Goal: Task Accomplishment & Management: Manage account settings

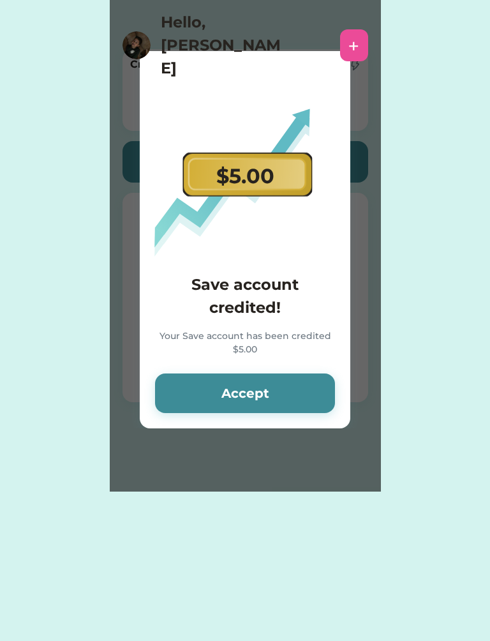
click at [355, 36] on div "+" at bounding box center [354, 45] width 11 height 19
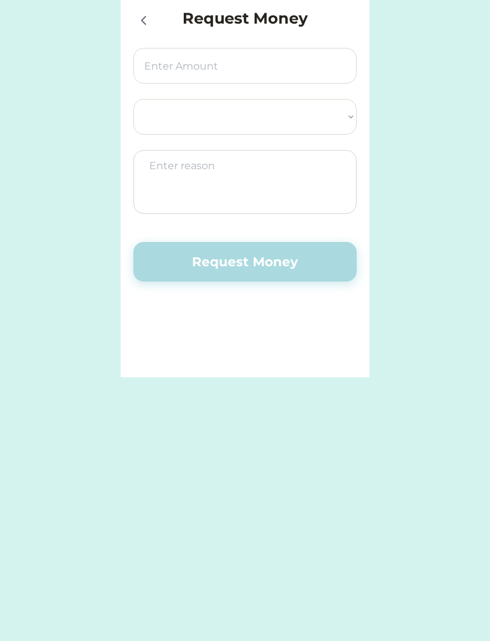
select select ""PLACEHOLDER_1427118222253""
click at [142, 18] on icon at bounding box center [143, 20] width 15 height 15
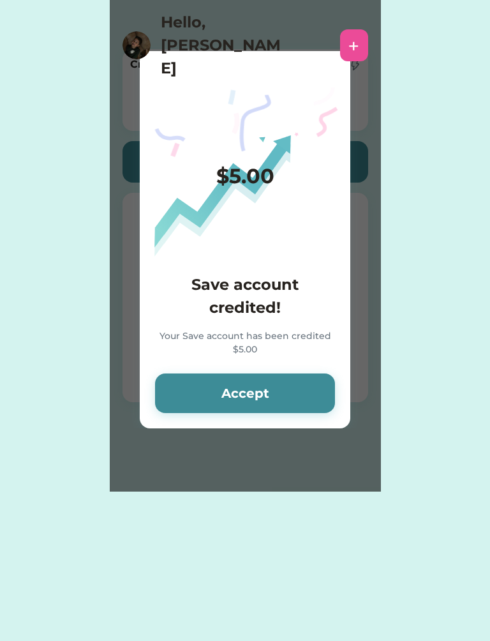
click at [409, 132] on div "Request Money Select Account Community Healthcare FCU Save Give Spend Request M…" at bounding box center [245, 246] width 490 height 492
click at [293, 390] on button "Accept" at bounding box center [245, 393] width 180 height 40
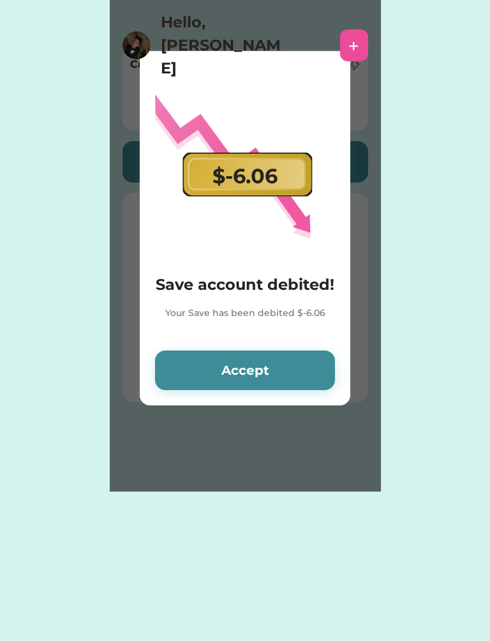
click at [312, 369] on button "Accept" at bounding box center [245, 371] width 180 height 40
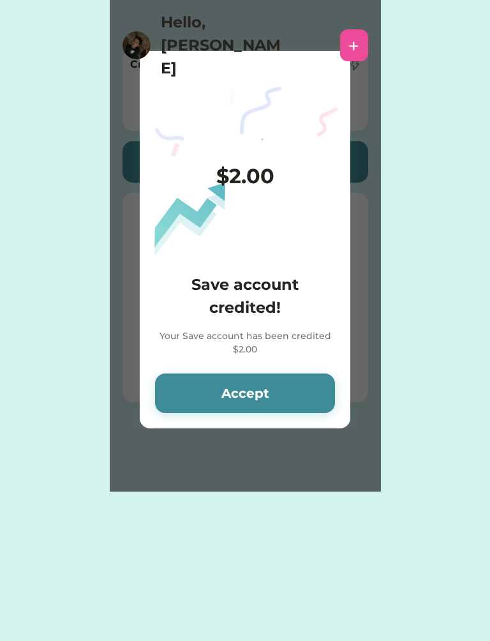
click at [309, 360] on div "$2.00 Save account credited! Your Save account has been credited $2.00 Accept" at bounding box center [245, 239] width 211 height 377
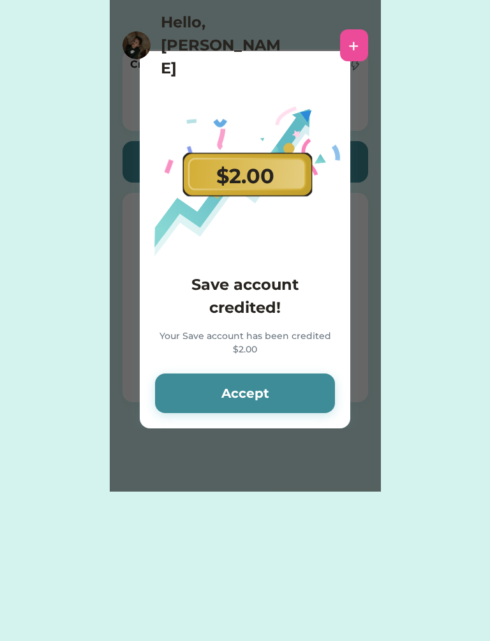
click at [299, 377] on button "Accept" at bounding box center [245, 393] width 180 height 40
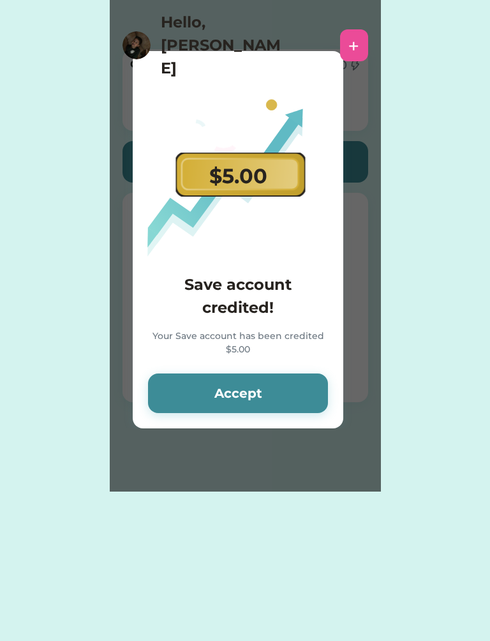
click at [302, 379] on button "Accept" at bounding box center [238, 393] width 180 height 40
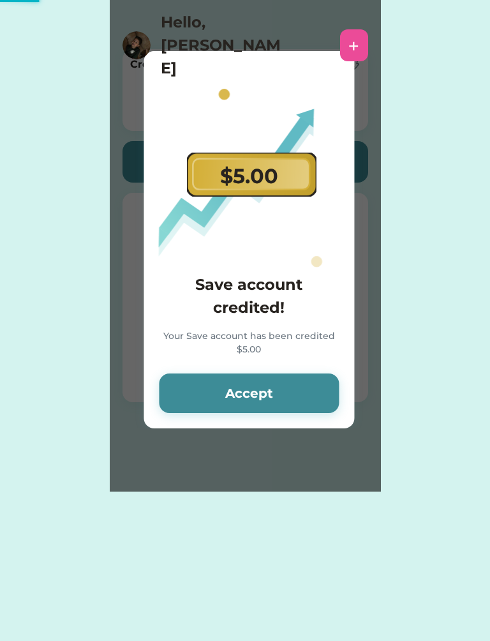
click at [298, 380] on button "Accept" at bounding box center [249, 393] width 180 height 40
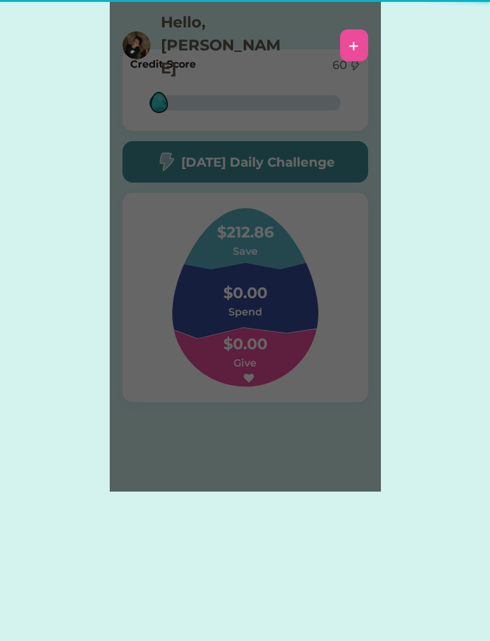
click at [290, 383] on h6 at bounding box center [245, 378] width 128 height 15
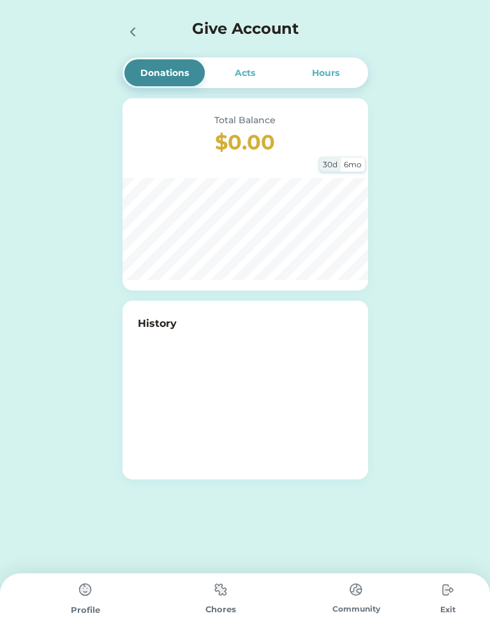
click at [142, 33] on div at bounding box center [137, 31] width 28 height 28
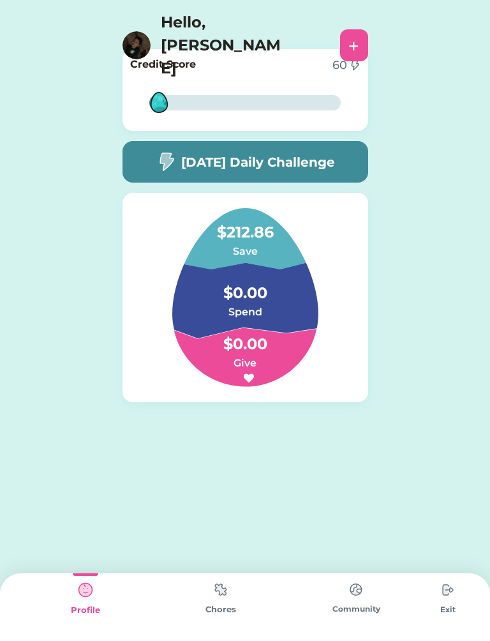
click at [439, 605] on div "Exit" at bounding box center [448, 609] width 49 height 11
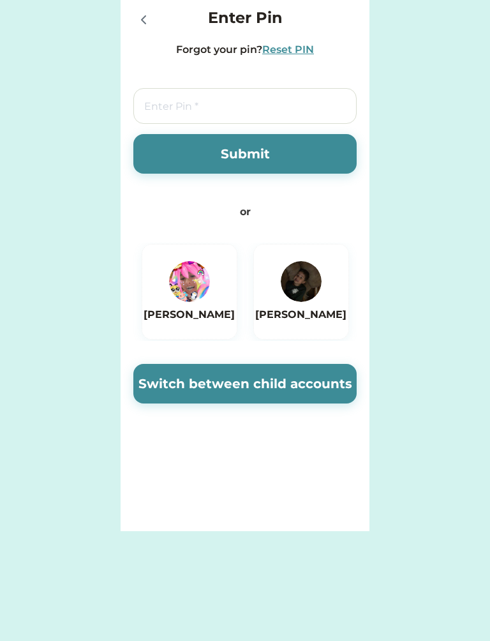
click at [196, 296] on img at bounding box center [189, 281] width 41 height 41
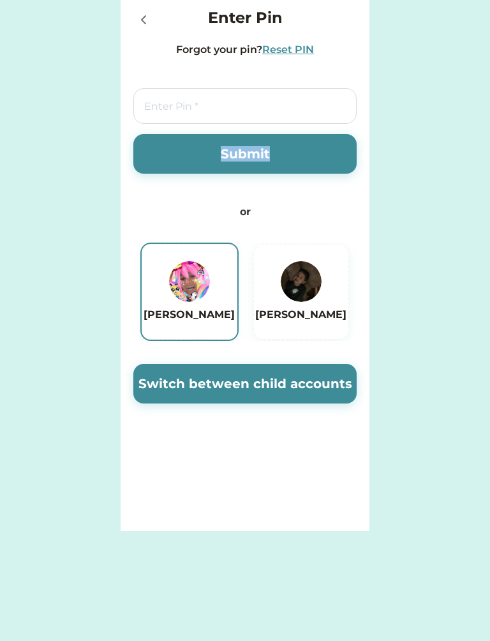
click at [380, 242] on div "Request Money Select Account Community Healthcare FCU Save Give Spend Request M…" at bounding box center [245, 265] width 490 height 531
click at [208, 391] on button "Switch between child accounts" at bounding box center [244, 384] width 223 height 40
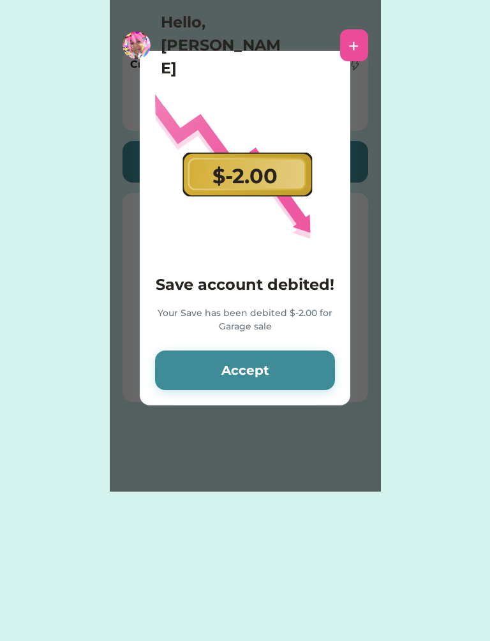
click at [244, 355] on button "Accept" at bounding box center [245, 371] width 180 height 40
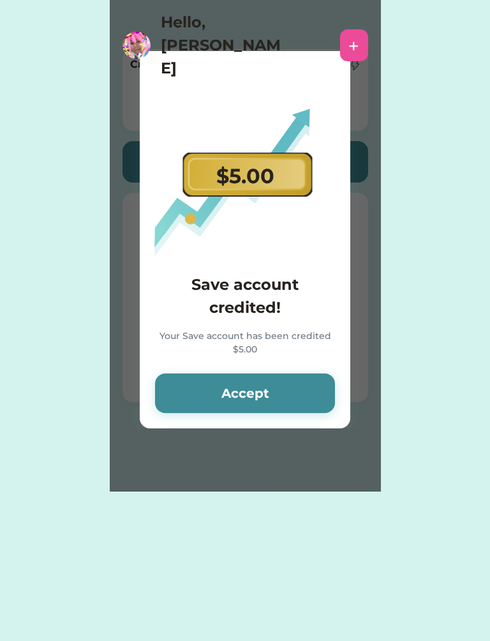
click at [270, 388] on button "Accept" at bounding box center [245, 393] width 180 height 40
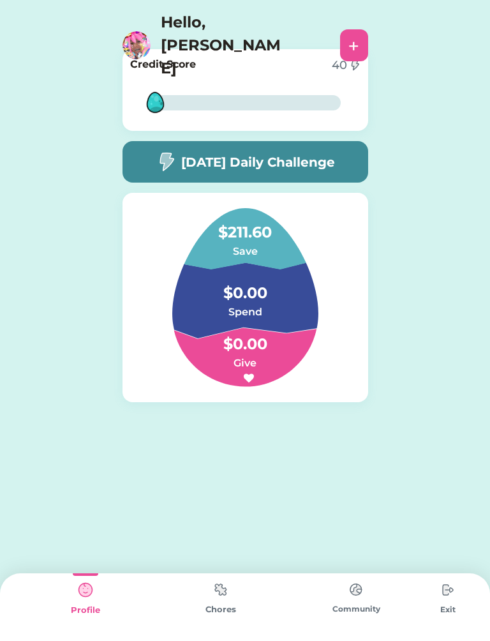
click at [236, 234] on h4 "$211.60" at bounding box center [245, 226] width 128 height 36
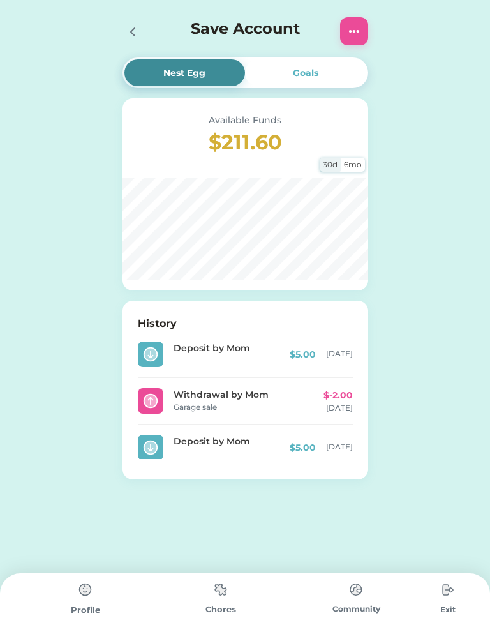
click at [181, 436] on div "Deposit by Mom" at bounding box center [231, 441] width 114 height 13
